Goal: Task Accomplishment & Management: Manage account settings

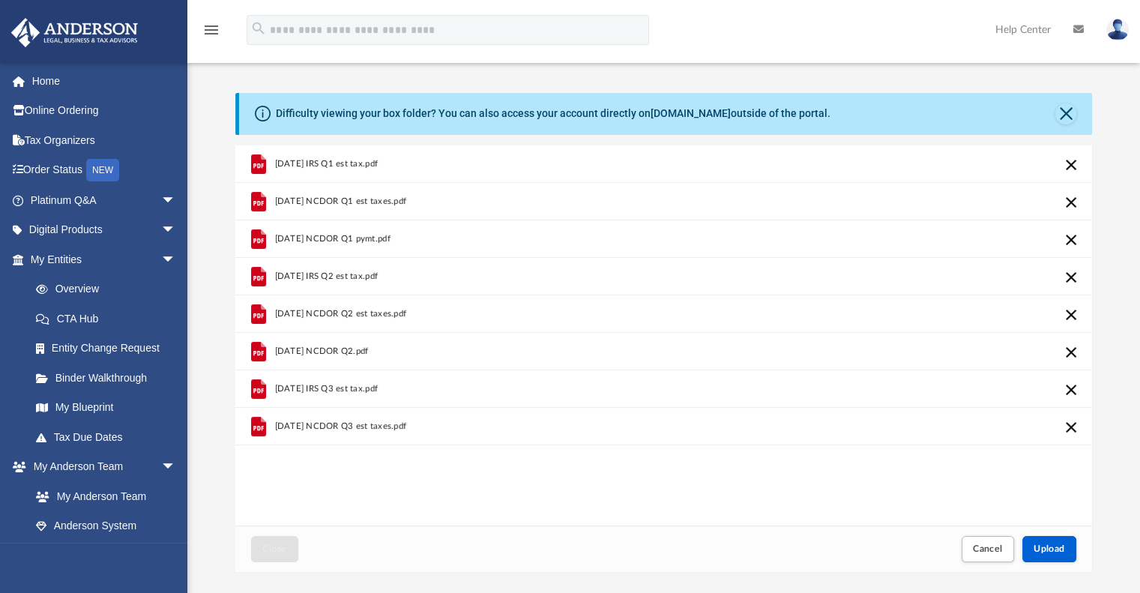
click at [1068, 350] on button "Cancel this upload" at bounding box center [1071, 352] width 18 height 18
click at [1073, 237] on button "Cancel this upload" at bounding box center [1071, 240] width 18 height 18
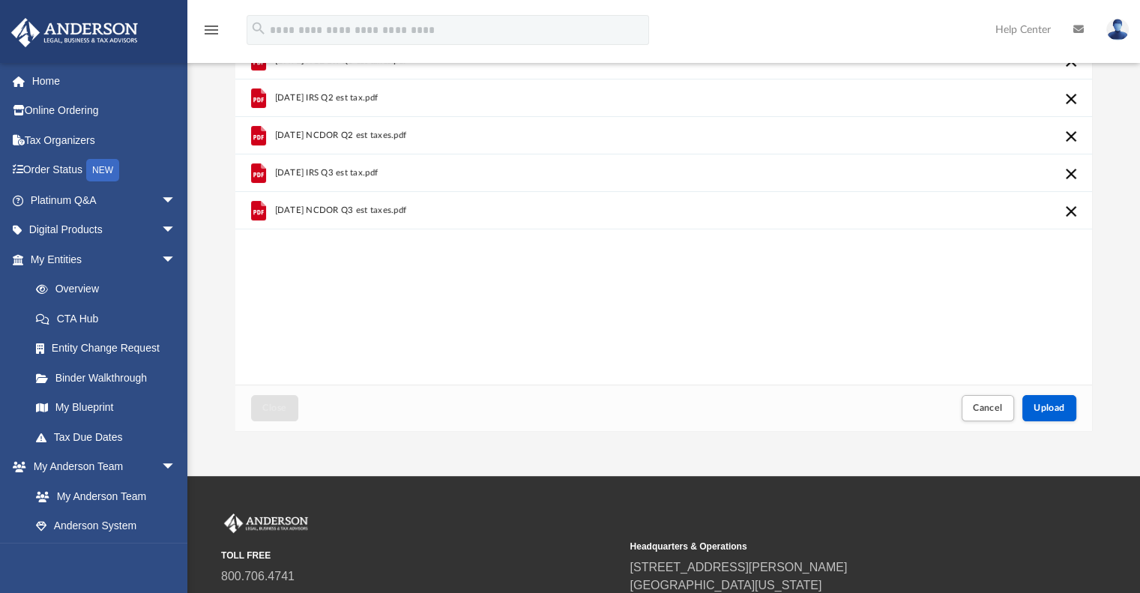
scroll to position [150, 0]
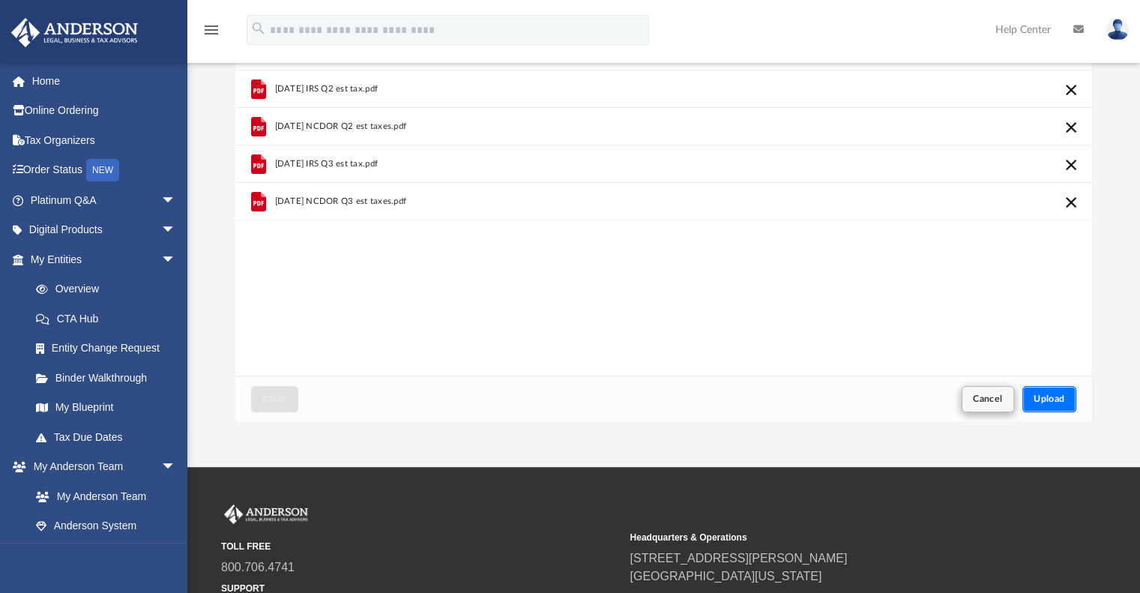
drag, startPoint x: 1043, startPoint y: 398, endPoint x: 997, endPoint y: 390, distance: 46.5
click at [1043, 399] on span "Upload" at bounding box center [1048, 398] width 31 height 9
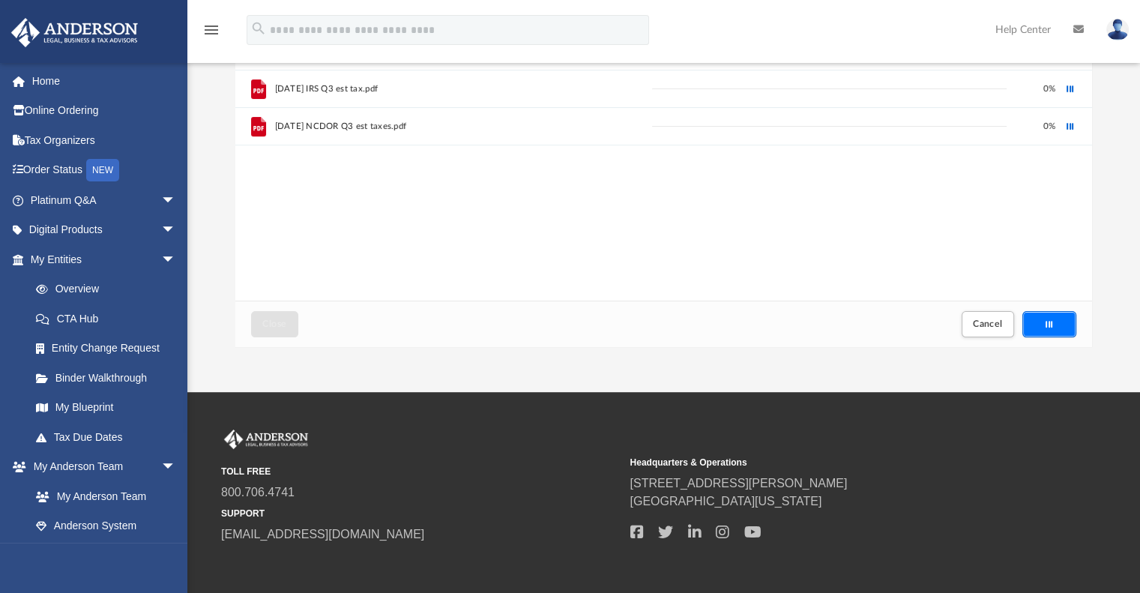
scroll to position [0, 0]
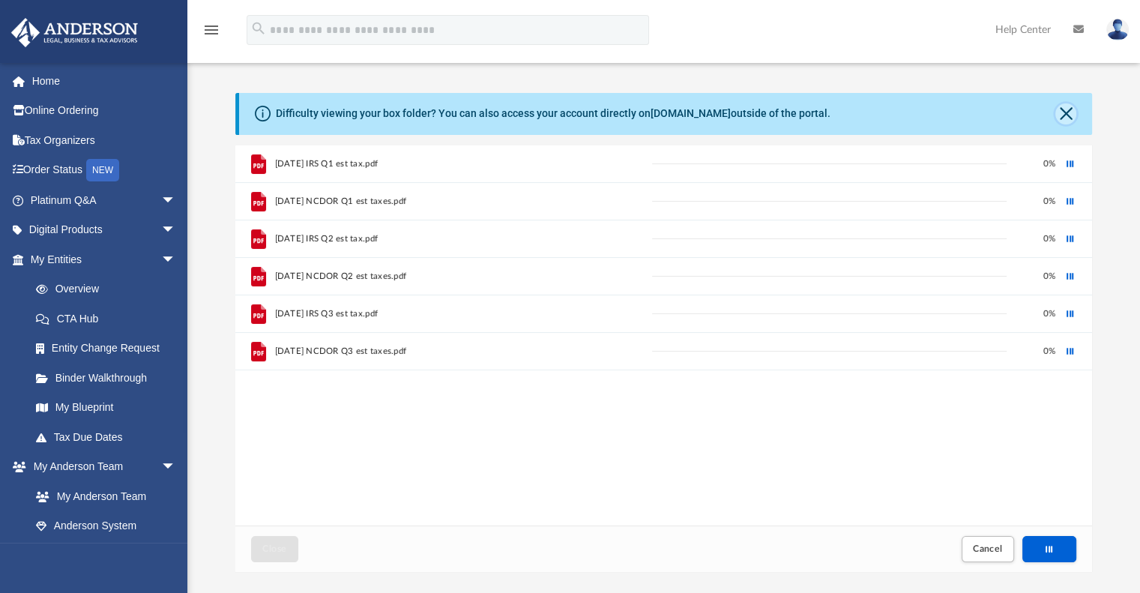
click at [1074, 113] on button "Close" at bounding box center [1065, 113] width 21 height 21
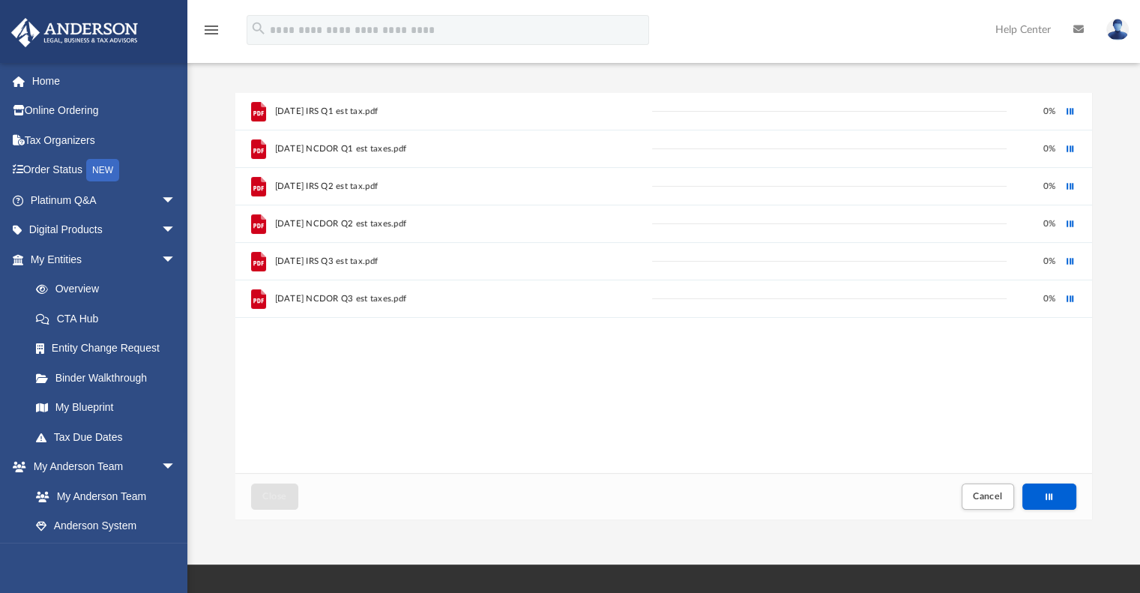
click at [561, 363] on div "4.15.25 IRS Q1 est tax.pdf 0 % 4.15.25 NCDOR Q1 est taxes.pdf 0 % 6.13.25 IRS Q…" at bounding box center [663, 283] width 857 height 381
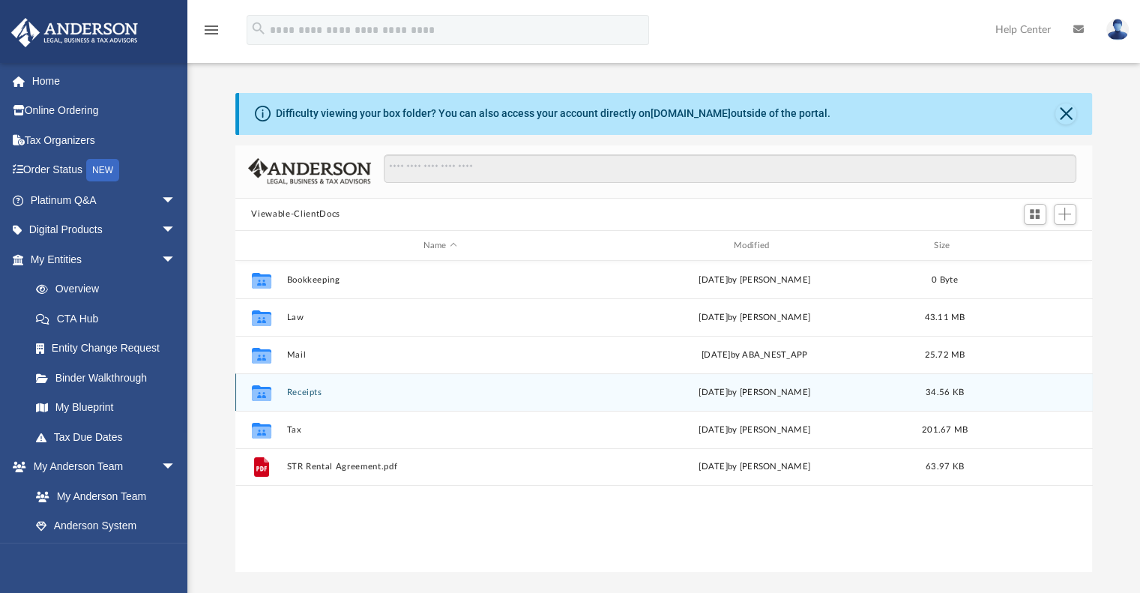
scroll to position [329, 845]
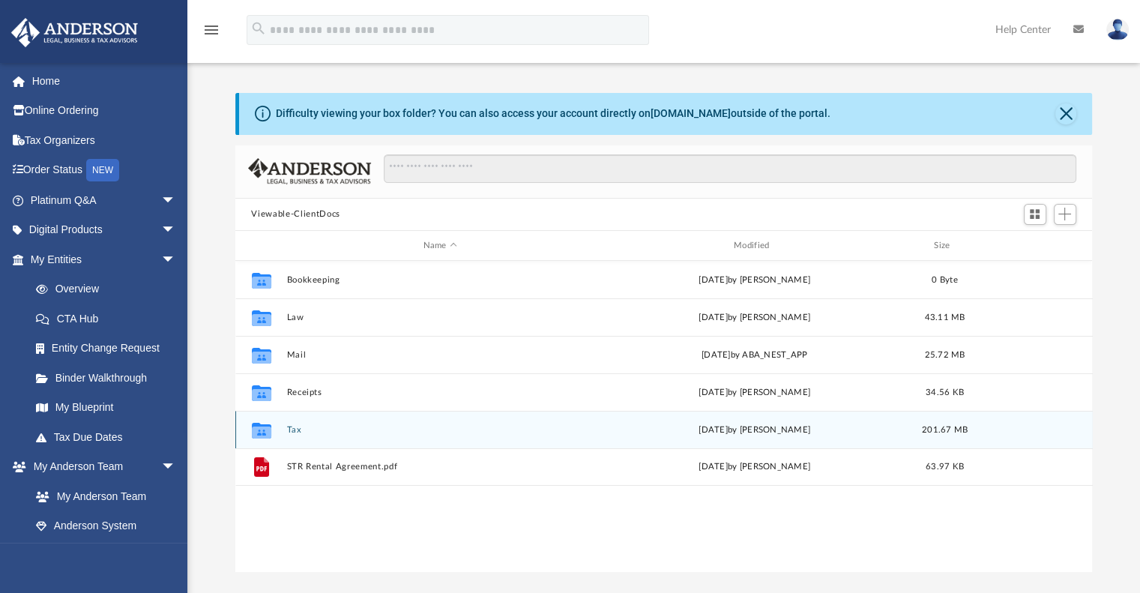
click at [395, 429] on button "Tax" at bounding box center [439, 430] width 307 height 10
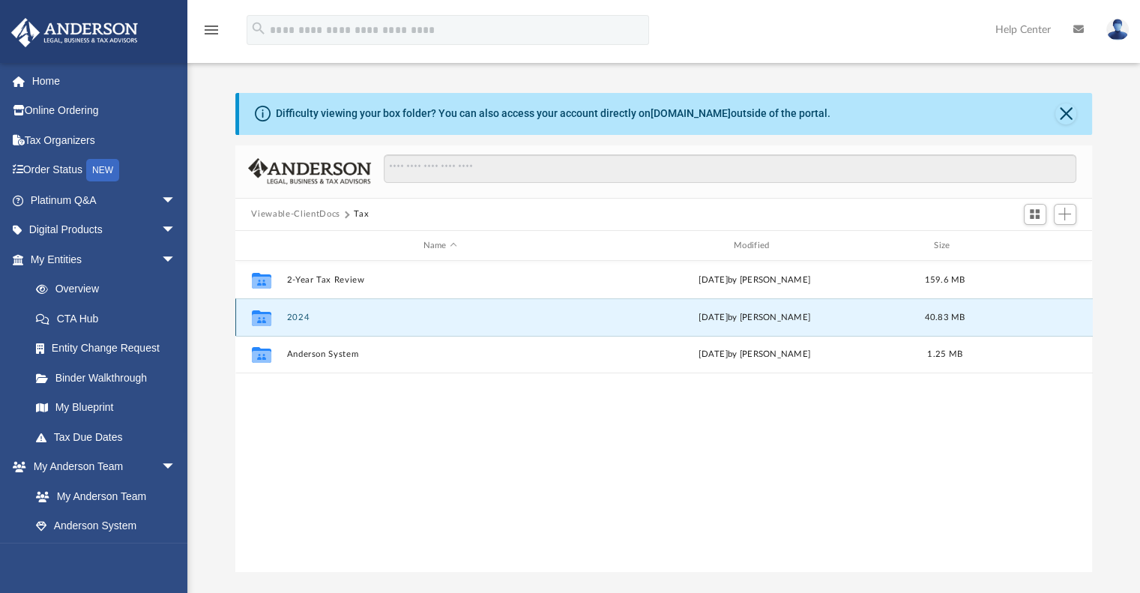
click at [297, 316] on button "2024" at bounding box center [439, 318] width 307 height 10
click at [310, 318] on button "Personal" at bounding box center [439, 318] width 307 height 10
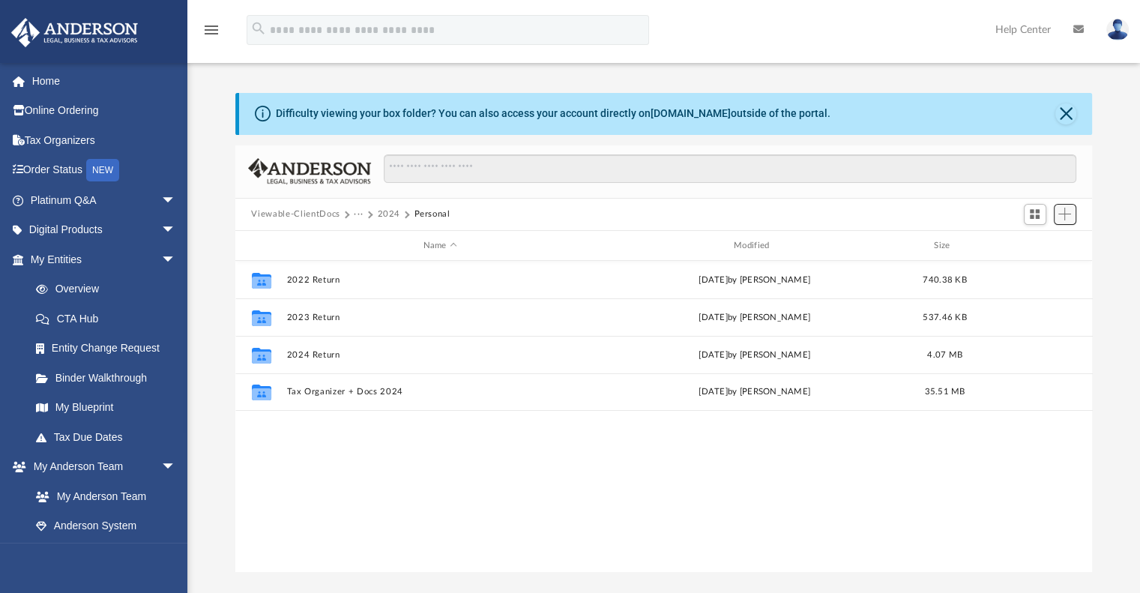
click at [1072, 215] on button "Add" at bounding box center [1065, 214] width 22 height 21
click at [1033, 242] on li "Upload" at bounding box center [1043, 244] width 48 height 16
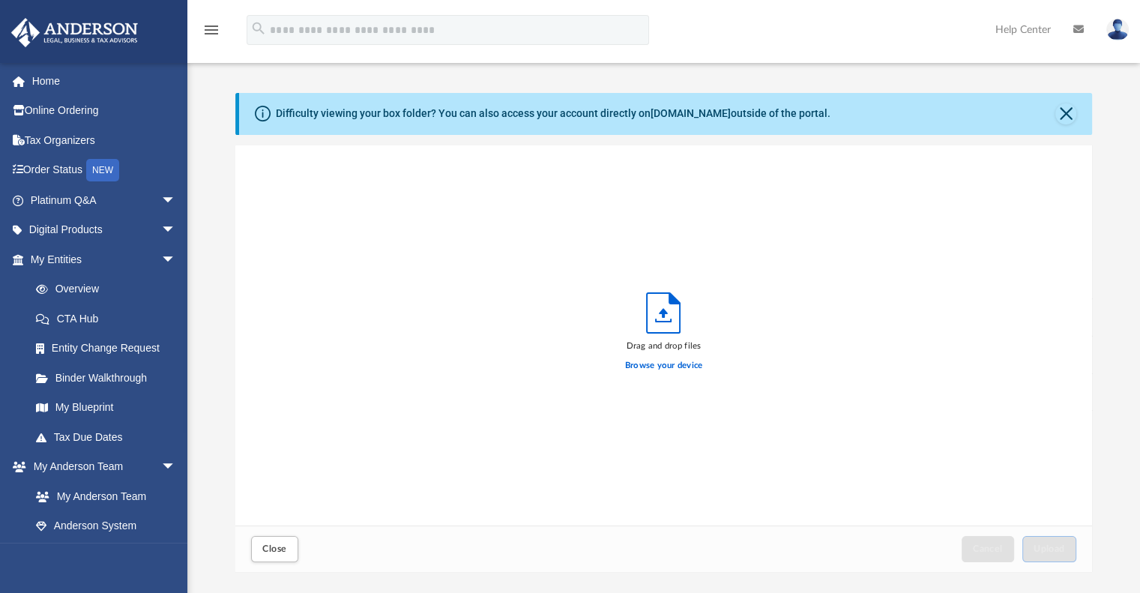
scroll to position [369, 845]
click at [662, 362] on label "Browse your device" at bounding box center [664, 365] width 78 height 13
click at [0, 0] on input "Browse your device" at bounding box center [0, 0] width 0 height 0
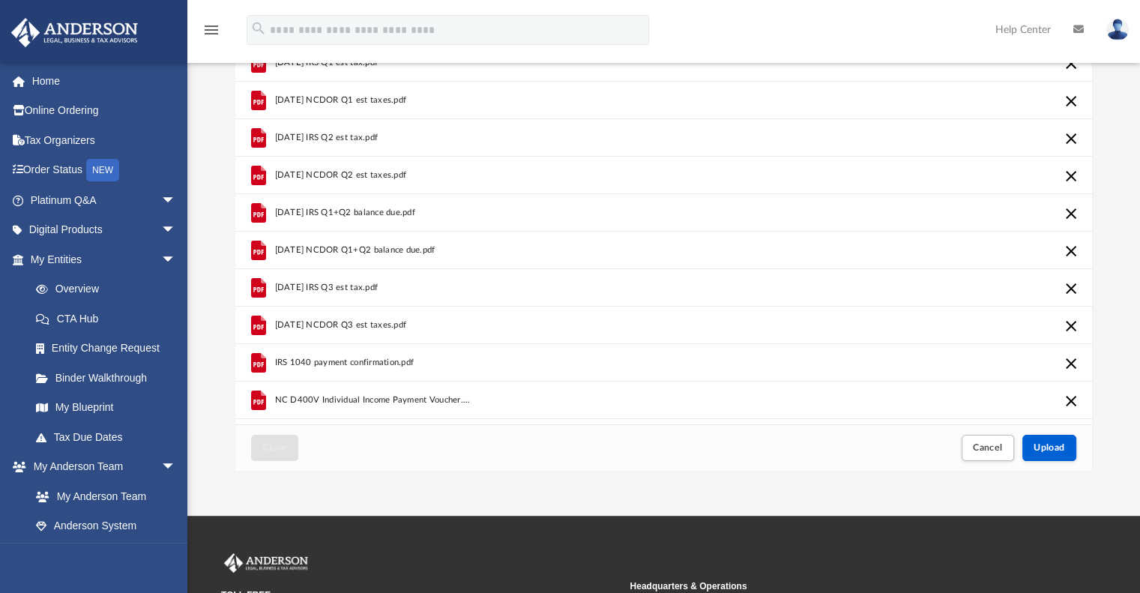
scroll to position [75, 0]
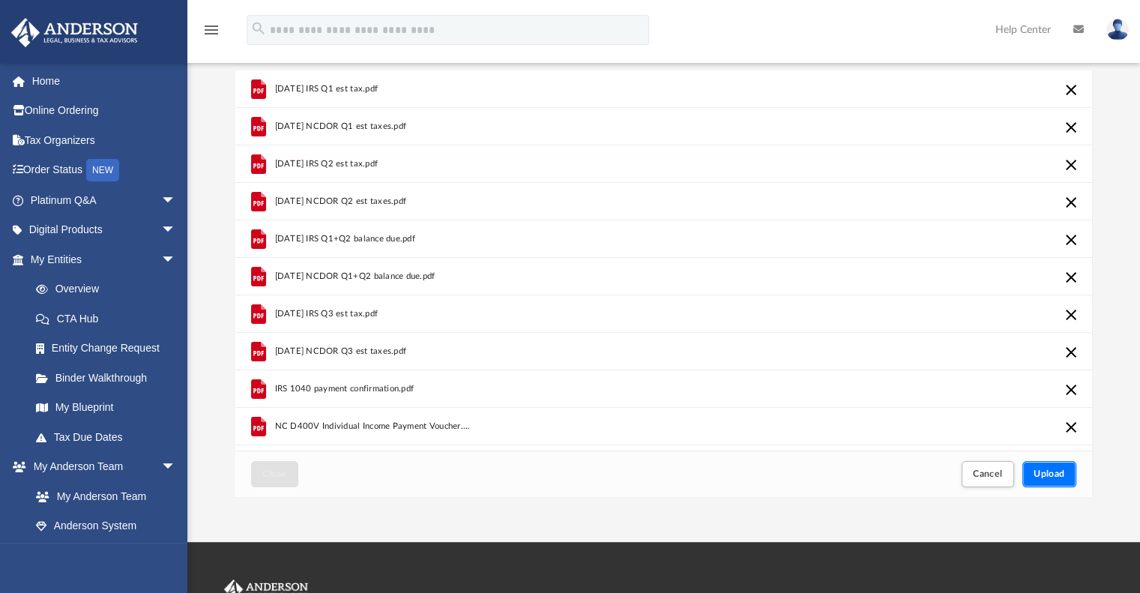
click at [1045, 478] on span "Upload" at bounding box center [1048, 473] width 31 height 9
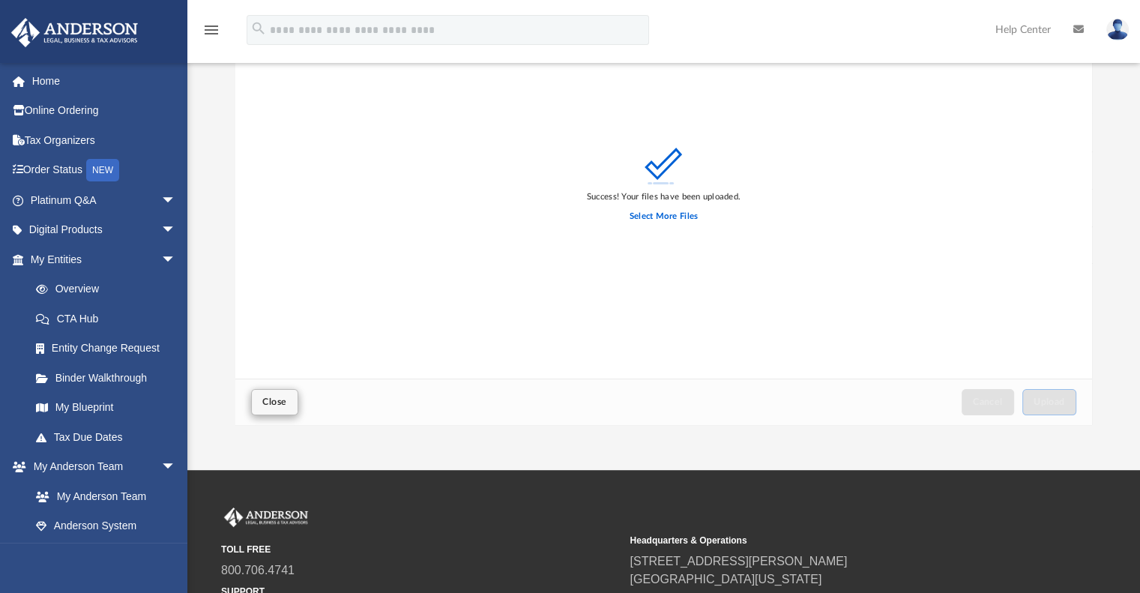
scroll to position [150, 0]
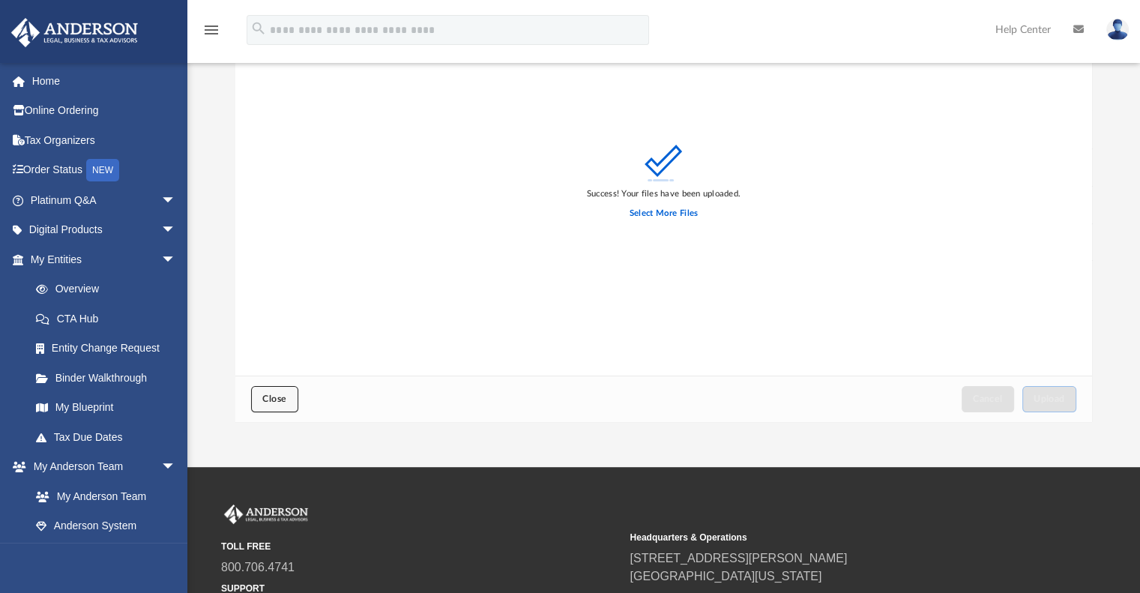
click at [273, 401] on span "Close" at bounding box center [274, 398] width 24 height 9
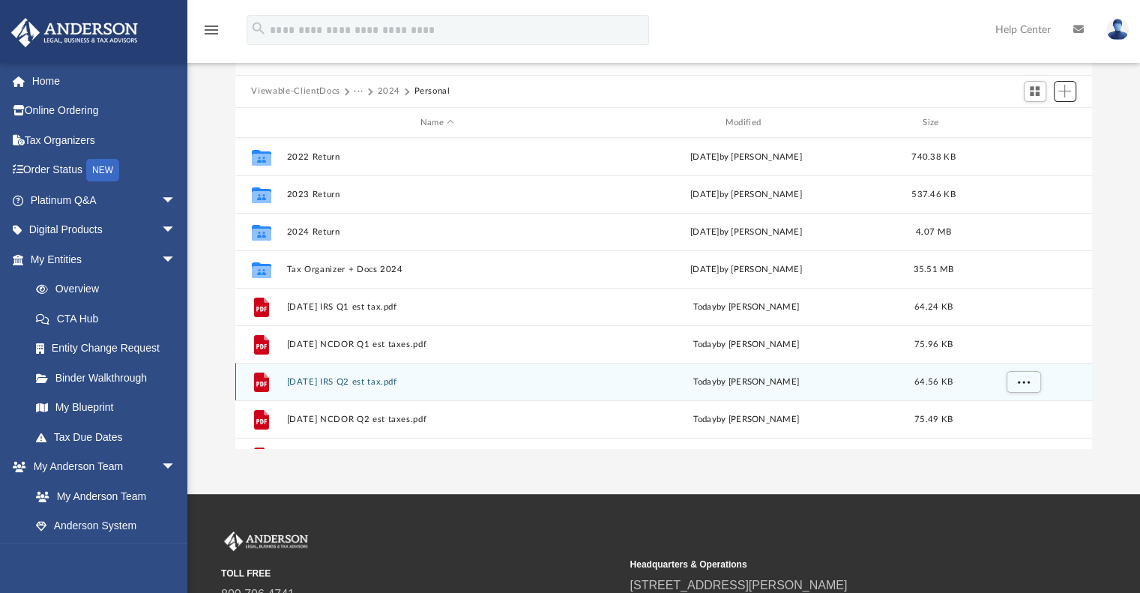
scroll to position [75, 0]
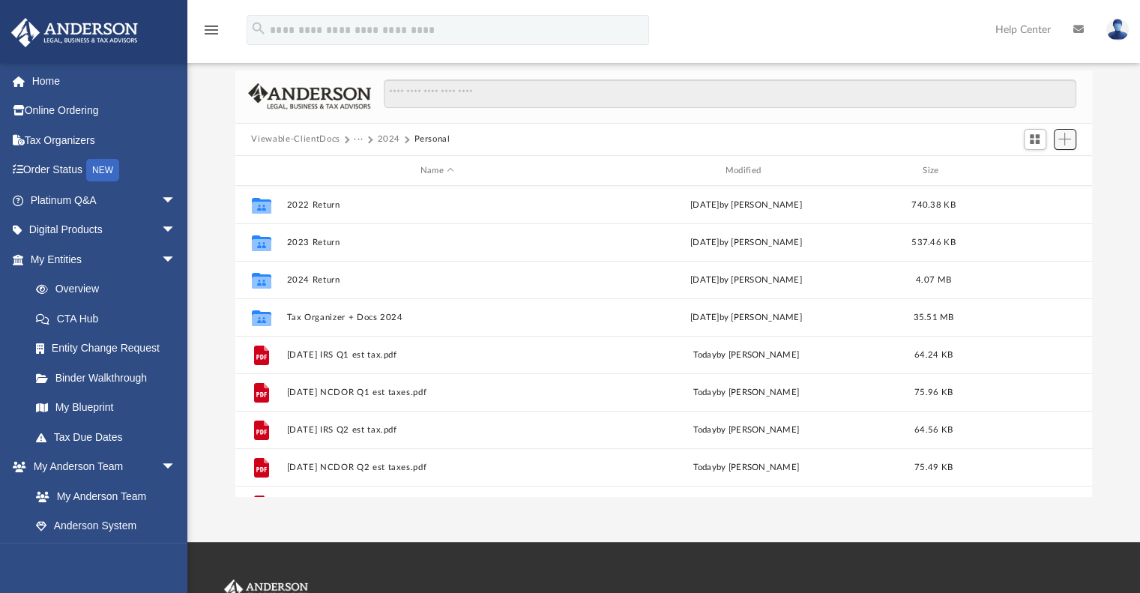
click at [1070, 136] on span "Add" at bounding box center [1064, 139] width 13 height 13
click at [1039, 167] on li "Upload" at bounding box center [1043, 169] width 48 height 16
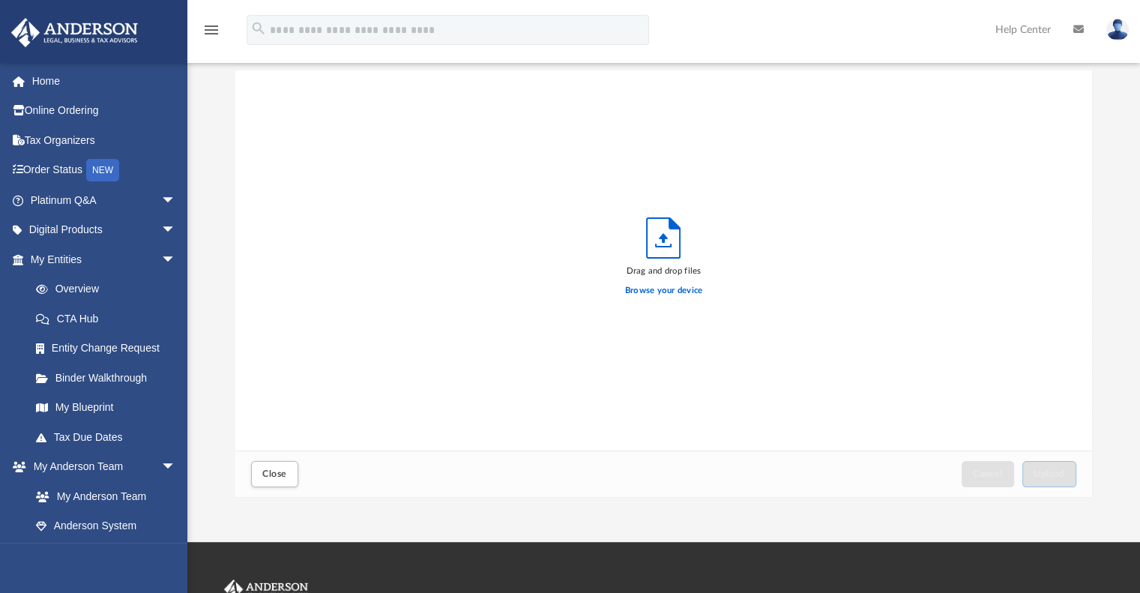
scroll to position [369, 845]
click at [674, 292] on label "Browse your device" at bounding box center [664, 290] width 78 height 13
click at [0, 0] on input "Browse your device" at bounding box center [0, 0] width 0 height 0
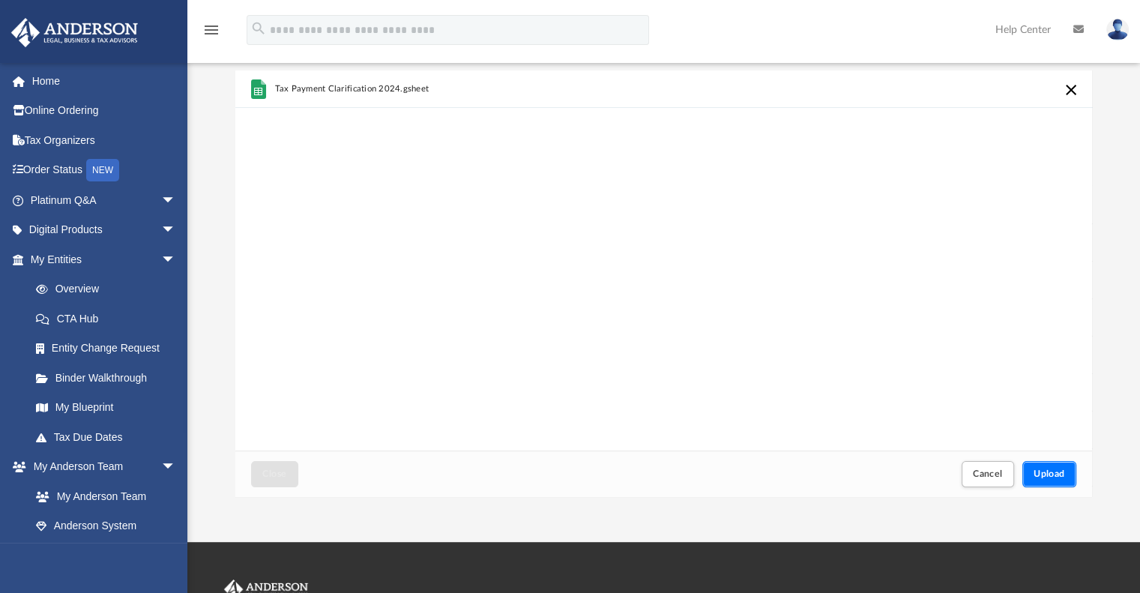
click at [1051, 474] on span "Upload" at bounding box center [1048, 473] width 31 height 9
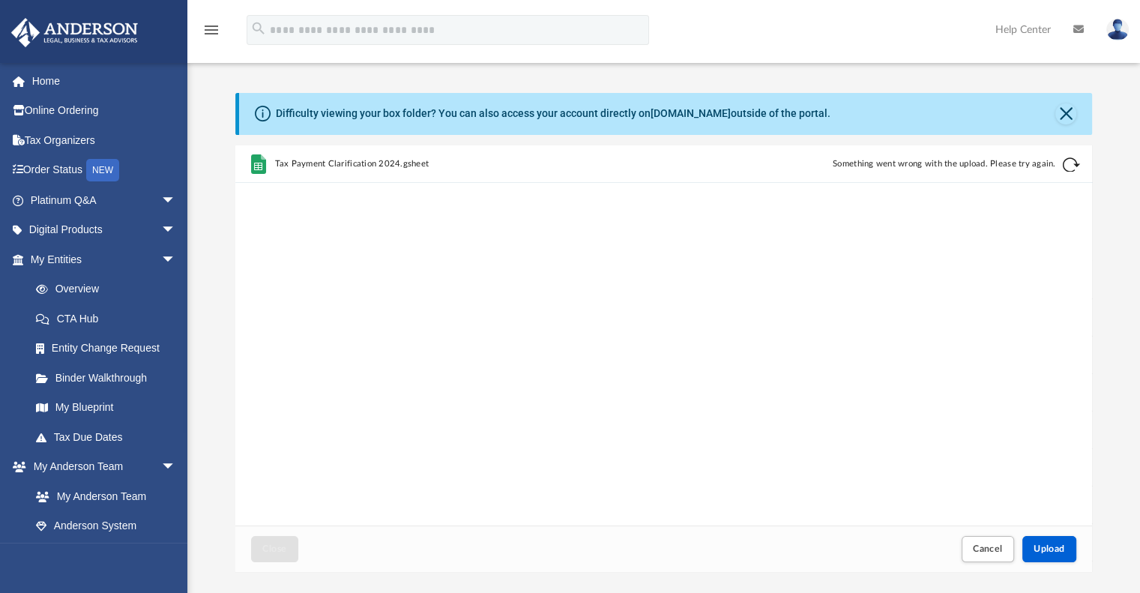
click at [1067, 166] on button "Retry" at bounding box center [1071, 165] width 18 height 18
click at [372, 165] on span "Tax Payment Clarification 2024.gsheet" at bounding box center [351, 164] width 154 height 10
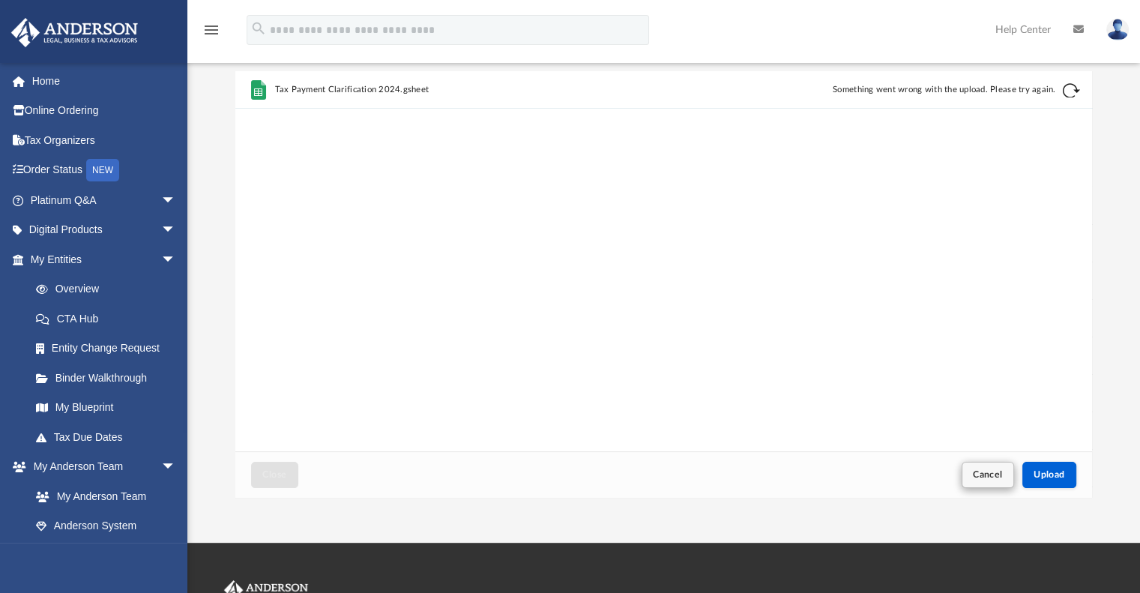
scroll to position [75, 0]
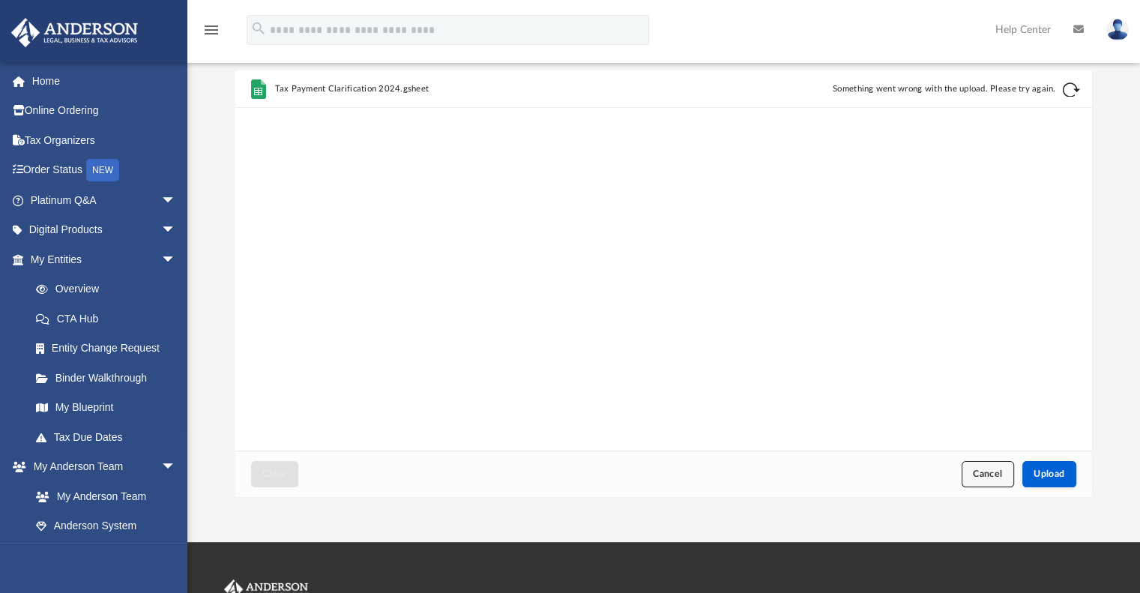
click at [980, 473] on span "Cancel" at bounding box center [988, 473] width 30 height 9
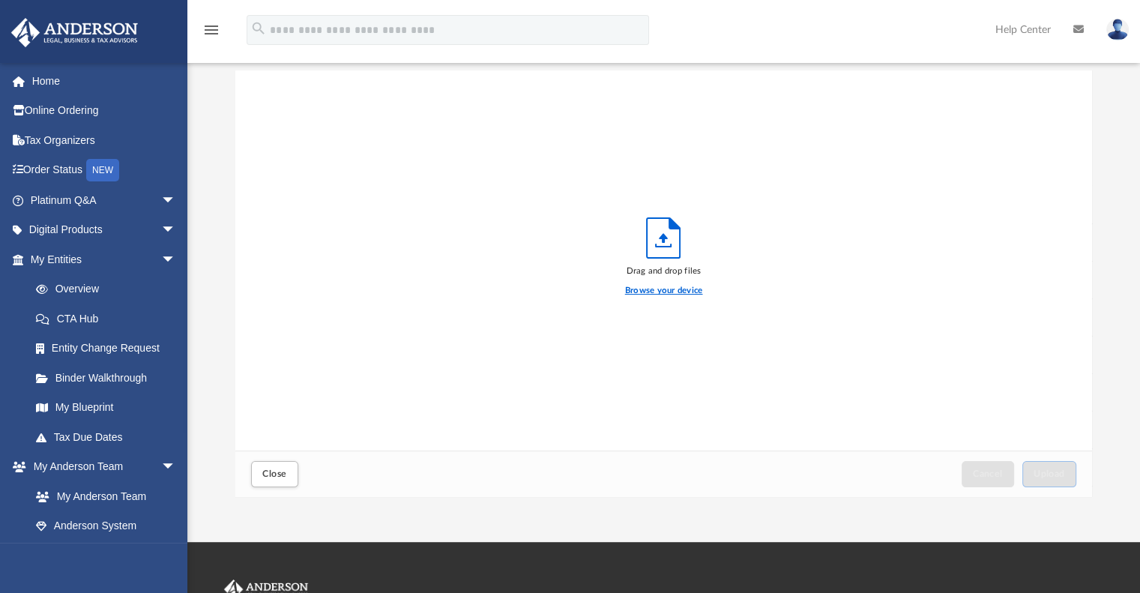
click at [665, 287] on label "Browse your device" at bounding box center [664, 290] width 78 height 13
click at [0, 0] on input "Browse your device" at bounding box center [0, 0] width 0 height 0
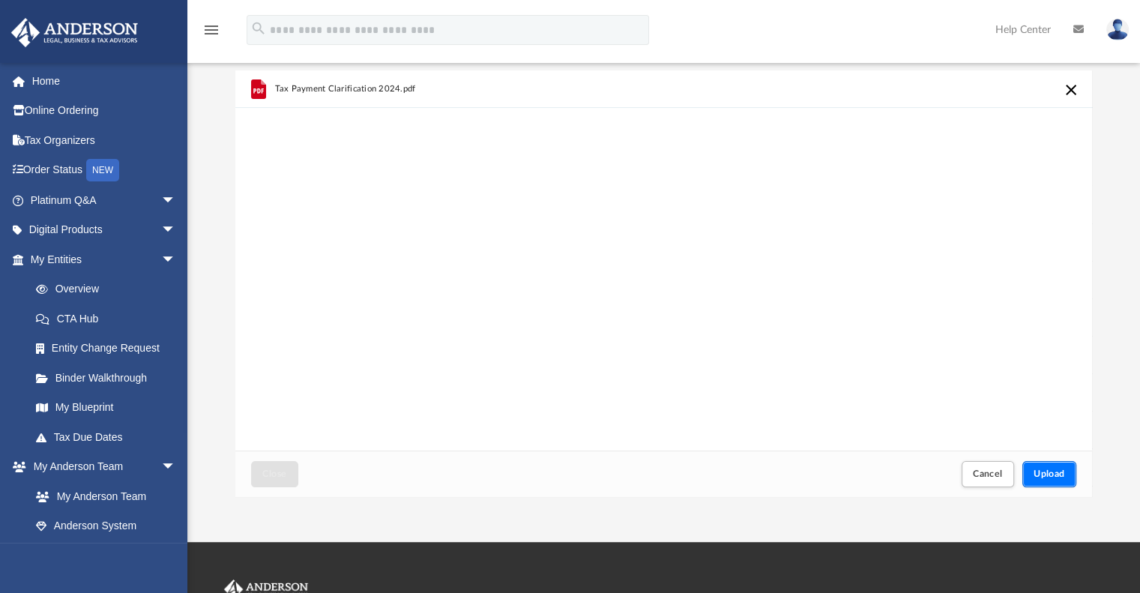
drag, startPoint x: 1040, startPoint y: 476, endPoint x: 967, endPoint y: 423, distance: 90.7
click at [1040, 476] on span "Upload" at bounding box center [1048, 473] width 31 height 9
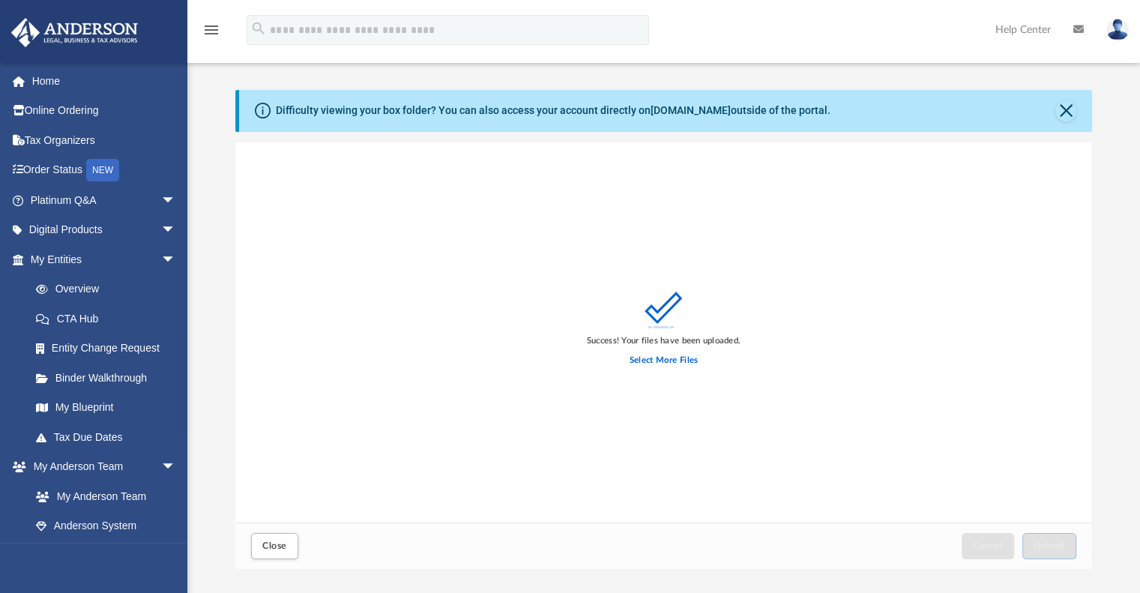
scroll to position [0, 0]
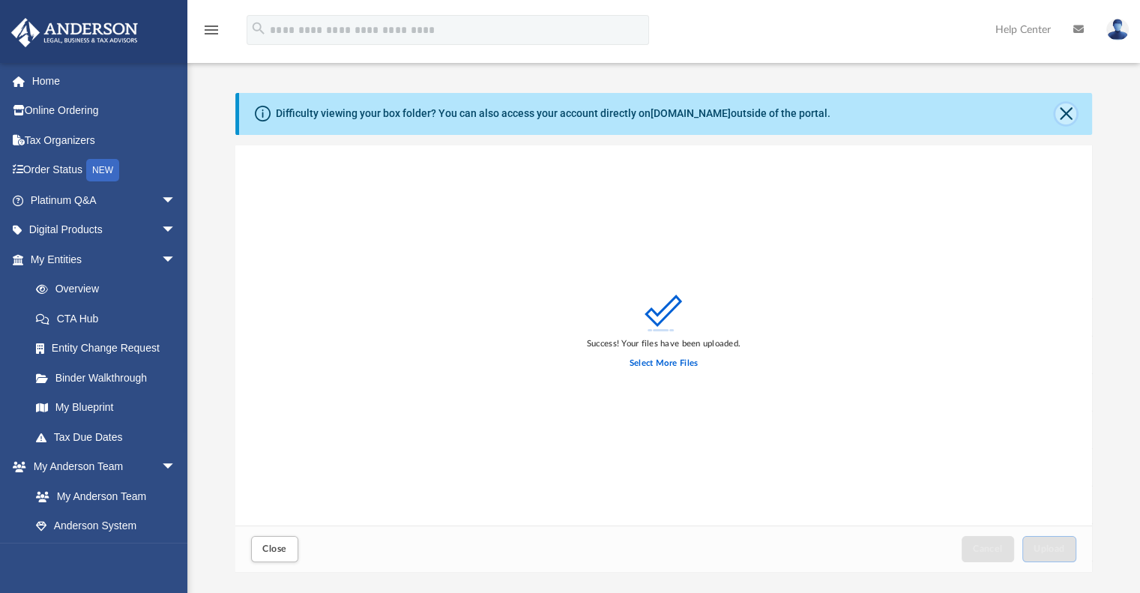
click at [1067, 116] on button "Close" at bounding box center [1065, 113] width 21 height 21
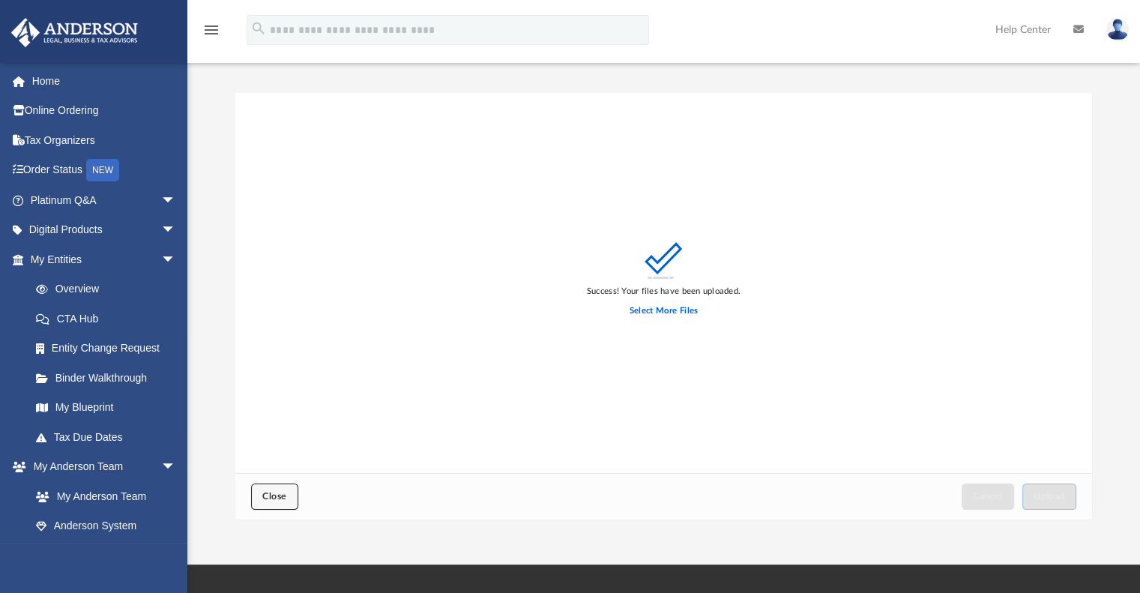
click at [268, 496] on span "Close" at bounding box center [274, 496] width 24 height 9
